Goal: Information Seeking & Learning: Learn about a topic

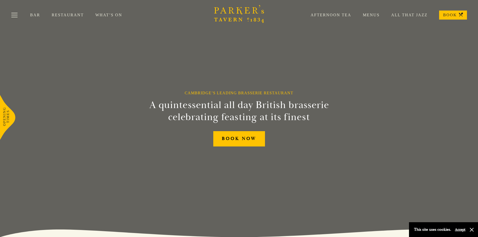
click at [54, 14] on link "Restaurant" at bounding box center [74, 15] width 44 height 5
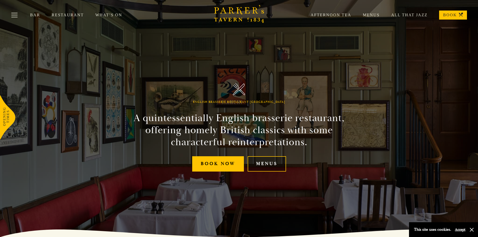
click at [268, 167] on link "Menus" at bounding box center [267, 163] width 38 height 15
click at [470, 230] on button "button" at bounding box center [471, 229] width 5 height 5
click at [102, 14] on link "What’s On" at bounding box center [114, 15] width 38 height 5
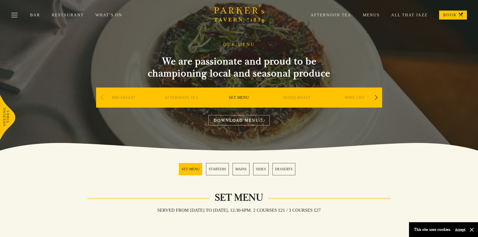
click at [294, 97] on link "SUNDAY ROAST" at bounding box center [297, 105] width 28 height 20
click at [375, 97] on div "Next slide" at bounding box center [376, 97] width 7 height 11
click at [375, 96] on div "Next slide" at bounding box center [376, 97] width 7 height 11
click at [377, 96] on div "Next slide" at bounding box center [376, 97] width 7 height 11
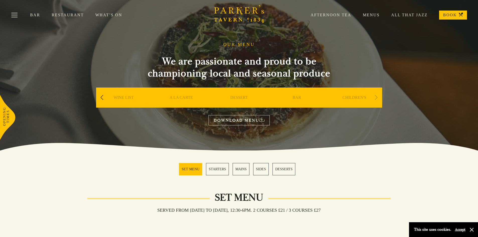
click at [377, 95] on div "Next slide" at bounding box center [376, 97] width 7 height 11
click at [378, 95] on div "Next slide" at bounding box center [376, 97] width 7 height 11
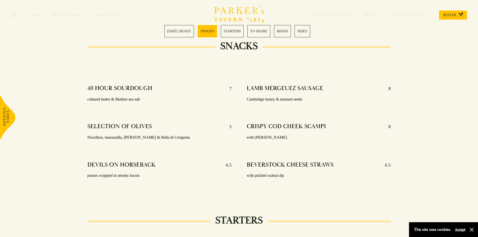
scroll to position [293, 0]
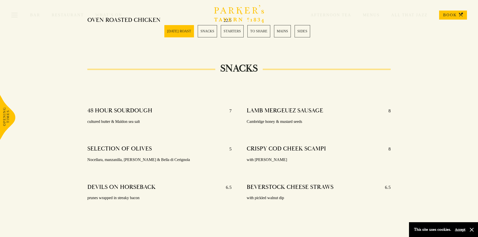
drag, startPoint x: 137, startPoint y: 99, endPoint x: 136, endPoint y: 97, distance: 2.6
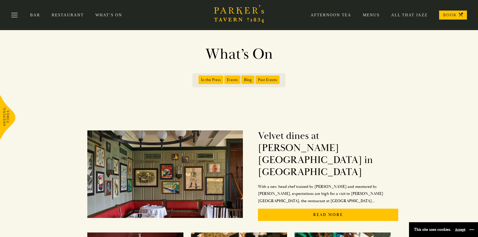
click at [471, 230] on button "button" at bounding box center [471, 229] width 5 height 5
click at [377, 15] on link "Menus" at bounding box center [365, 15] width 28 height 5
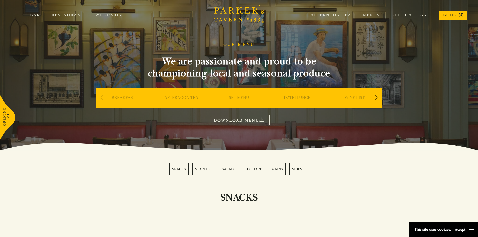
click at [471, 230] on button "button" at bounding box center [471, 229] width 5 height 5
